Goal: Task Accomplishment & Management: Manage account settings

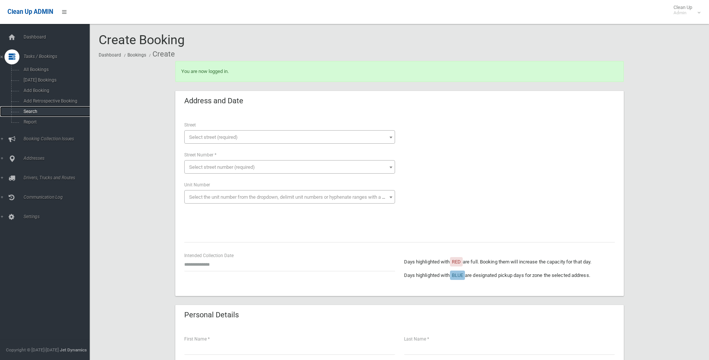
click at [37, 111] on span "Search" at bounding box center [55, 111] width 68 height 5
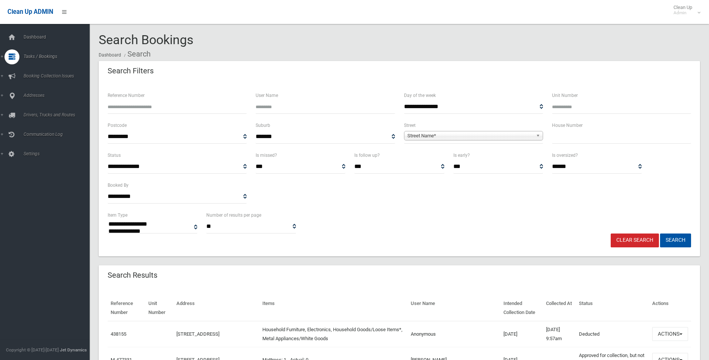
select select
click at [592, 135] on input "text" at bounding box center [621, 137] width 139 height 14
type input "**"
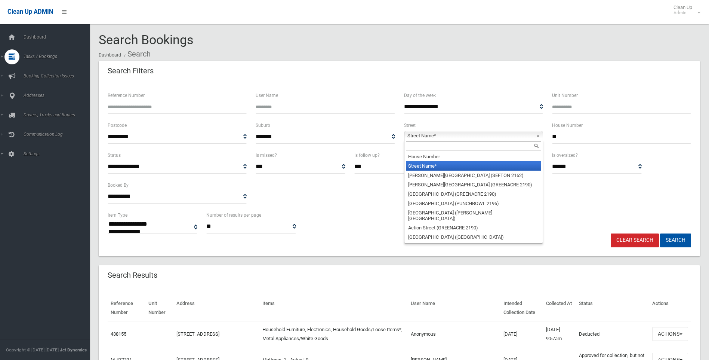
click at [449, 134] on span "Street Name*" at bounding box center [471, 135] width 126 height 9
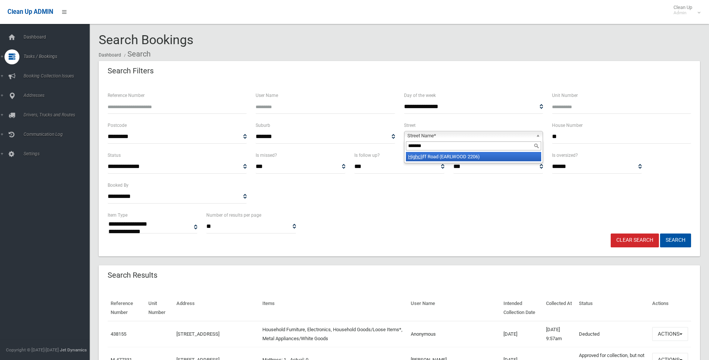
type input "*******"
click at [455, 158] on li "Highcli ff Road (EARLWOOD 2206)" at bounding box center [473, 156] width 135 height 9
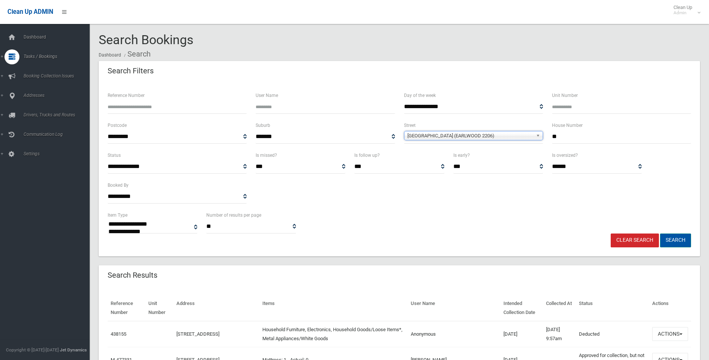
click at [678, 243] on button "Search" at bounding box center [676, 240] width 31 height 14
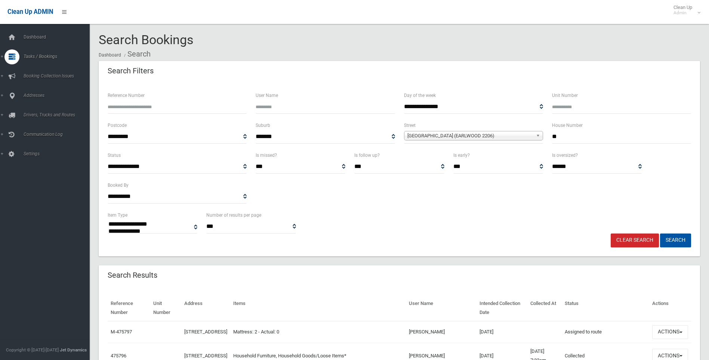
select select
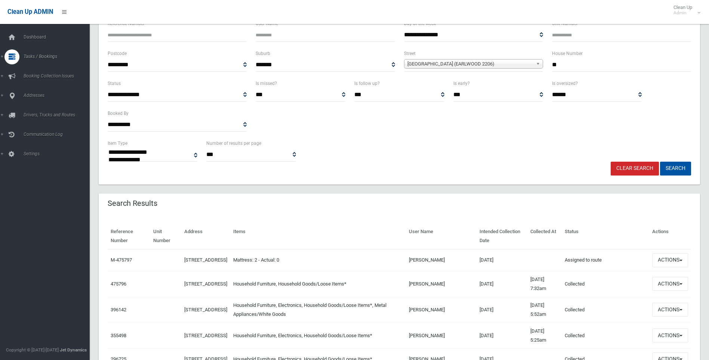
scroll to position [75, 0]
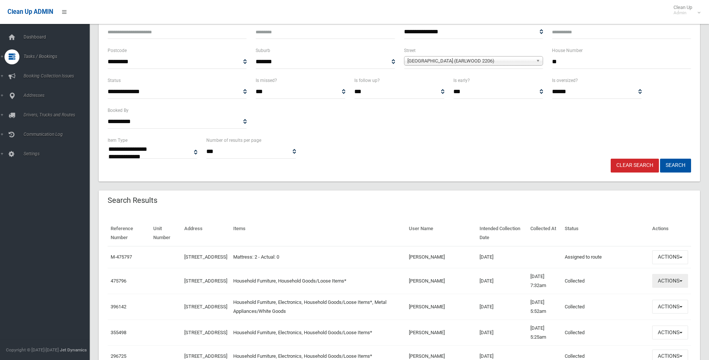
click at [660, 281] on button "Actions" at bounding box center [671, 281] width 36 height 14
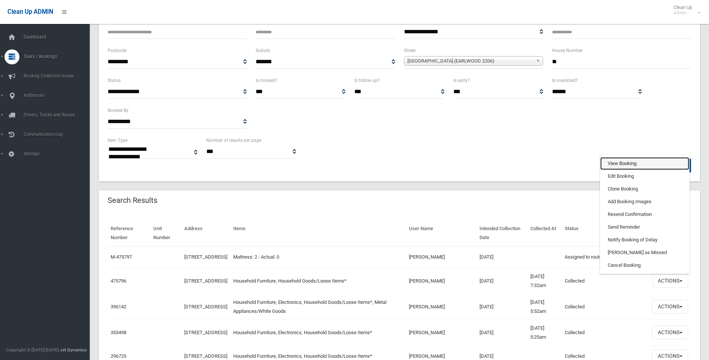
click at [616, 166] on link "View Booking" at bounding box center [645, 163] width 89 height 13
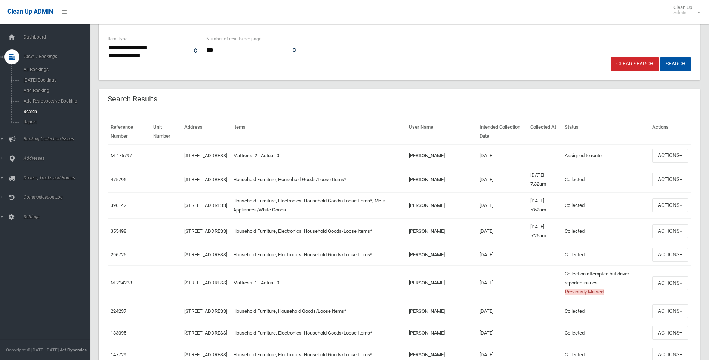
scroll to position [187, 0]
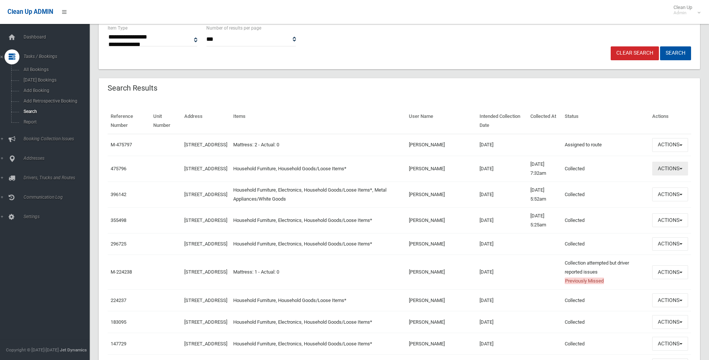
click at [677, 169] on button "Actions" at bounding box center [671, 169] width 36 height 14
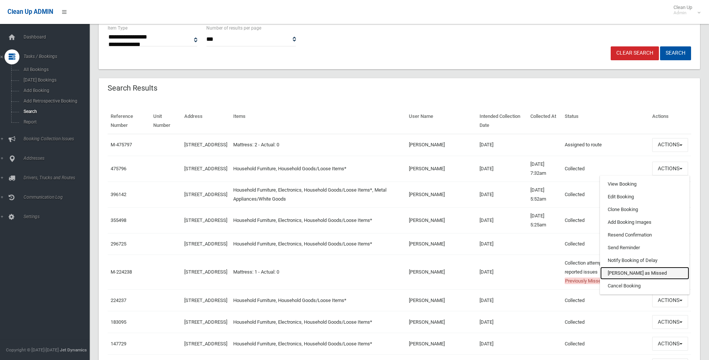
click at [614, 274] on link "[PERSON_NAME] as Missed" at bounding box center [645, 273] width 89 height 13
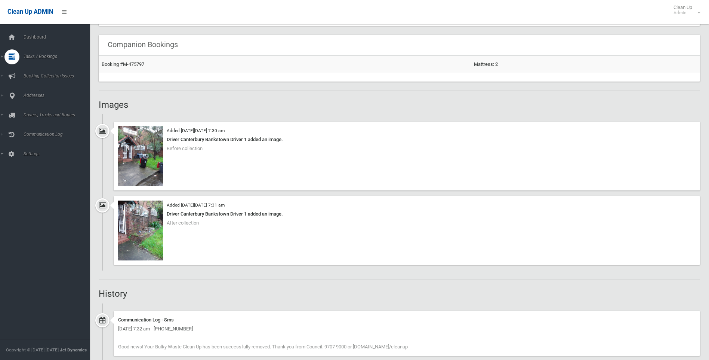
scroll to position [449, 0]
click at [139, 170] on img at bounding box center [140, 155] width 45 height 60
click at [144, 224] on img at bounding box center [140, 229] width 45 height 60
click at [136, 153] on img at bounding box center [140, 155] width 45 height 60
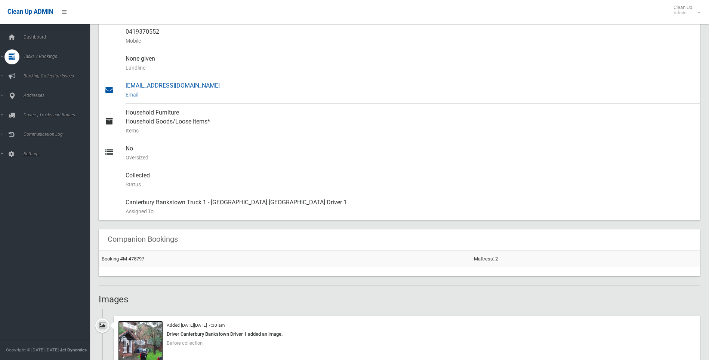
scroll to position [0, 0]
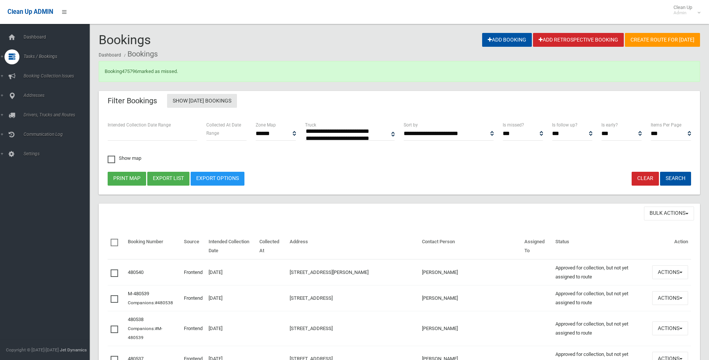
select select
drag, startPoint x: 181, startPoint y: 78, endPoint x: 219, endPoint y: 82, distance: 37.6
click at [88, 69] on body "Clean Up ADMIN Clean Up Admin Logout Bookings Add Booking Add Retrospective Boo…" at bounding box center [354, 180] width 709 height 360
click at [219, 82] on div "Booking 475796 marked as missed." at bounding box center [400, 71] width 602 height 21
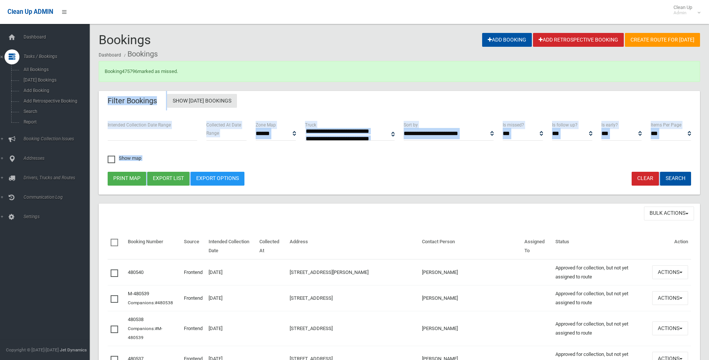
drag, startPoint x: 183, startPoint y: 149, endPoint x: 91, endPoint y: 85, distance: 112.9
click at [88, 85] on body "Clean Up ADMIN Clean Up Admin Logout Bookings Add Booking Add Retrospective Boo…" at bounding box center [354, 180] width 709 height 360
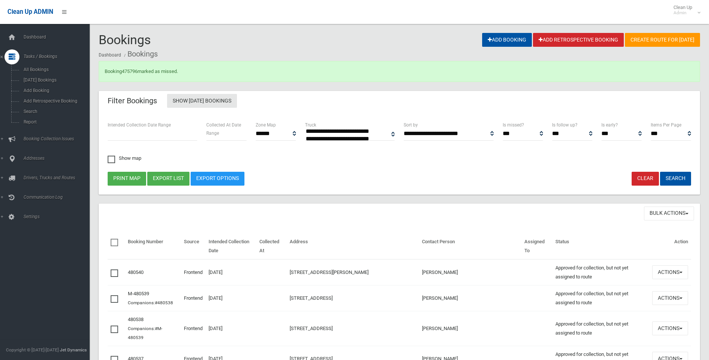
drag, startPoint x: 345, startPoint y: 153, endPoint x: 343, endPoint y: 168, distance: 15.0
click at [342, 154] on div "**********" at bounding box center [399, 146] width 593 height 51
drag, startPoint x: 170, startPoint y: 124, endPoint x: 313, endPoint y: 144, distance: 144.7
click at [153, 119] on div "**********" at bounding box center [400, 153] width 602 height 83
click at [383, 163] on div "**********" at bounding box center [399, 146] width 593 height 51
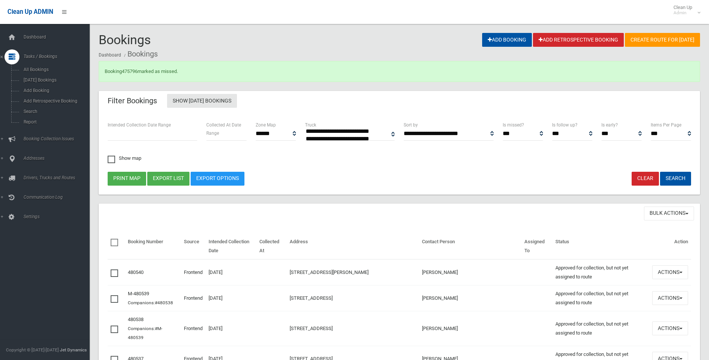
drag, startPoint x: 417, startPoint y: 166, endPoint x: 110, endPoint y: 67, distance: 321.9
drag, startPoint x: 110, startPoint y: 67, endPoint x: 102, endPoint y: 67, distance: 8.2
click at [109, 67] on div "Booking 475796 marked as missed." at bounding box center [400, 71] width 602 height 21
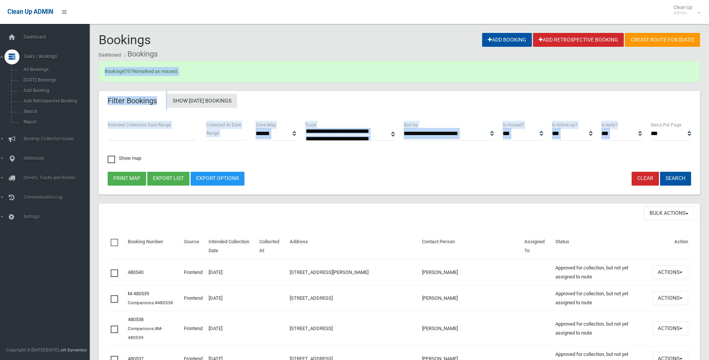
drag, startPoint x: 102, startPoint y: 67, endPoint x: 690, endPoint y: 142, distance: 593.1
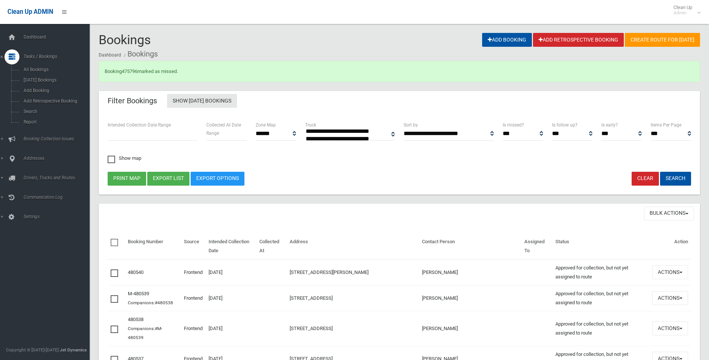
click at [690, 142] on div "** ** *** *** *** Items Per Page" at bounding box center [671, 134] width 49 height 27
